Goal: Check status: Check status

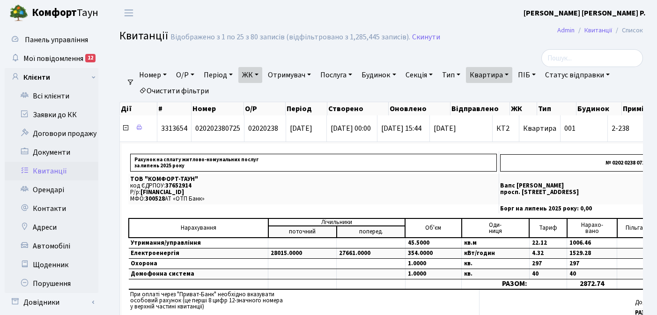
select select "25"
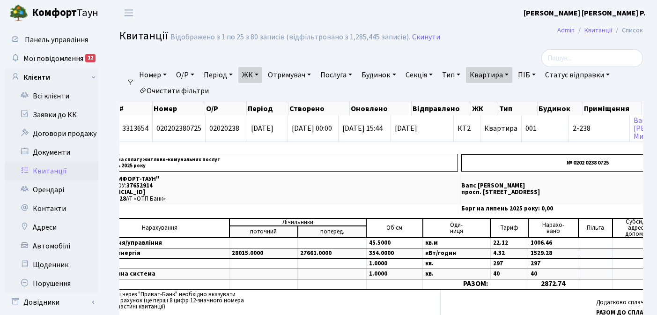
click at [512, 73] on link "Квартира" at bounding box center [489, 75] width 46 height 16
type input "2"
type input "16-81"
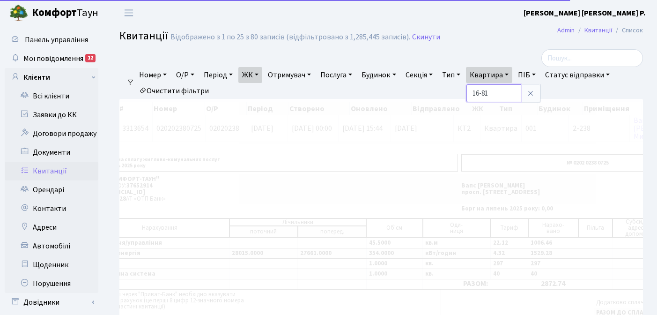
scroll to position [31, 0]
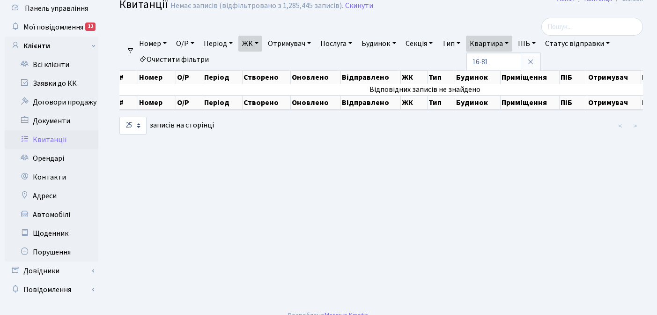
click at [260, 43] on link "ЖК" at bounding box center [250, 44] width 24 height 16
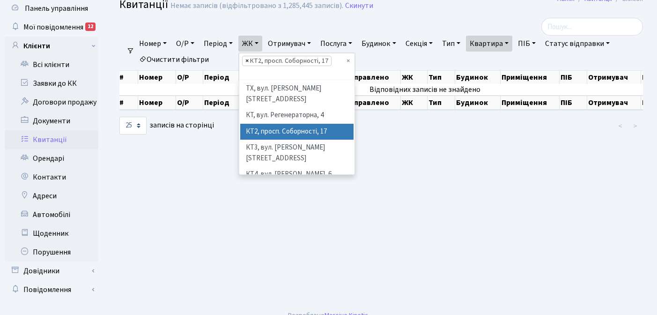
click at [249, 61] on span "×" at bounding box center [246, 60] width 3 height 9
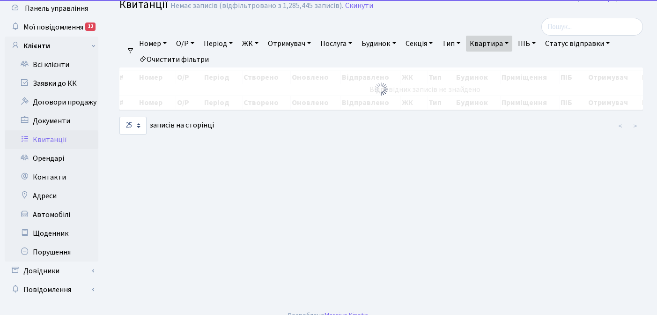
click at [259, 43] on link "ЖК" at bounding box center [250, 44] width 24 height 16
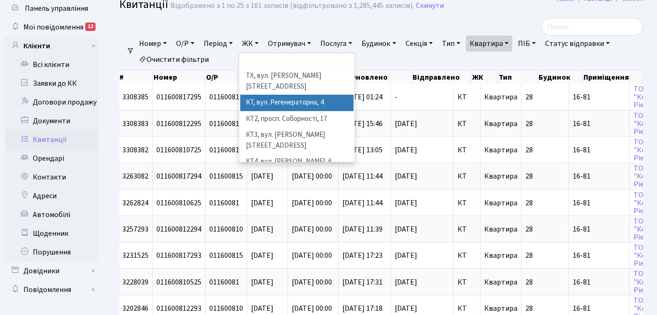
click at [269, 95] on li "КТ, вул. Регенераторна, 4" at bounding box center [296, 103] width 113 height 16
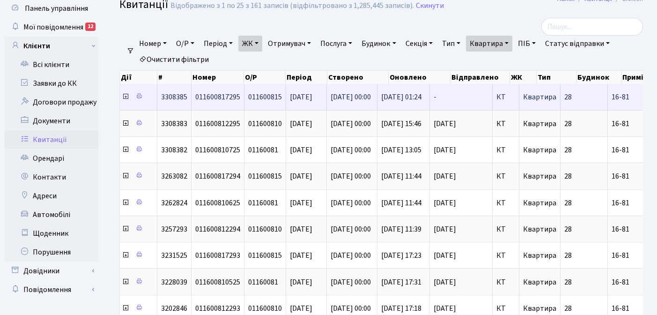
click at [124, 96] on icon at bounding box center [125, 96] width 7 height 7
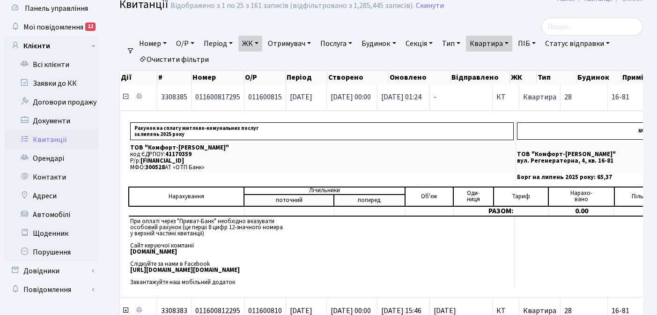
click at [123, 97] on icon at bounding box center [125, 96] width 7 height 7
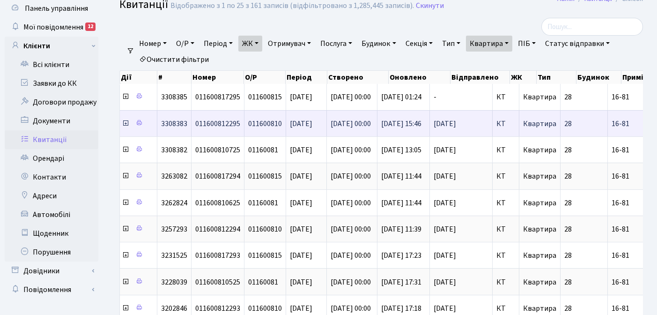
click at [125, 125] on icon at bounding box center [125, 122] width 7 height 7
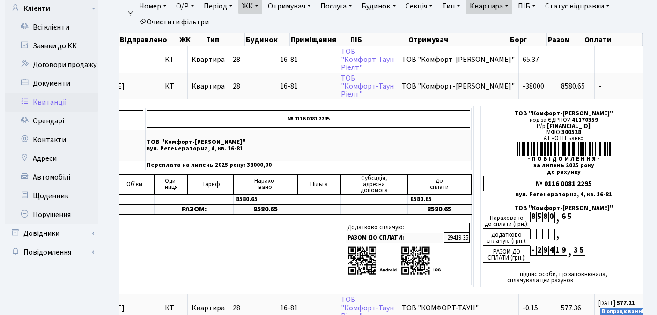
scroll to position [90, 0]
